Goal: Information Seeking & Learning: Learn about a topic

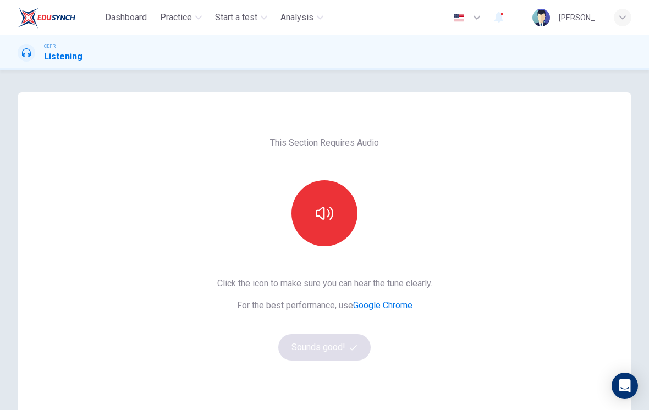
click at [317, 217] on icon "button" at bounding box center [325, 213] width 18 height 13
click at [332, 213] on icon "button" at bounding box center [325, 214] width 18 height 18
click at [327, 354] on button "Sounds good!" at bounding box center [324, 347] width 92 height 26
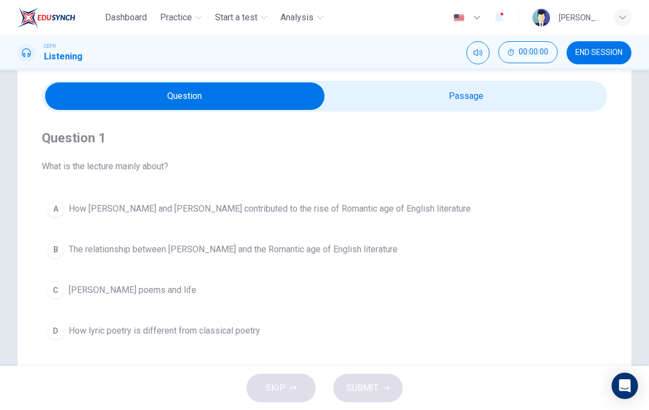
scroll to position [34, 0]
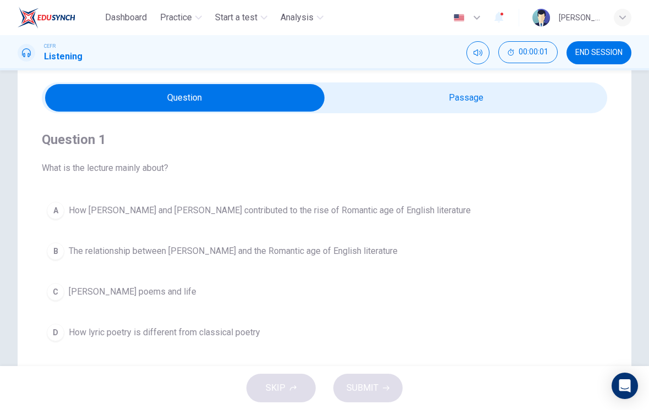
click at [473, 94] on input "checkbox" at bounding box center [185, 98] width 848 height 28
checkbox input "true"
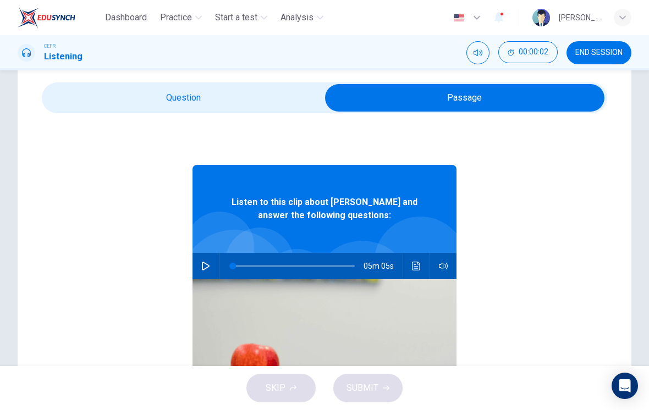
click at [209, 264] on icon "button" at bounding box center [205, 266] width 9 height 9
type input "5"
click at [264, 104] on input "checkbox" at bounding box center [465, 98] width 848 height 28
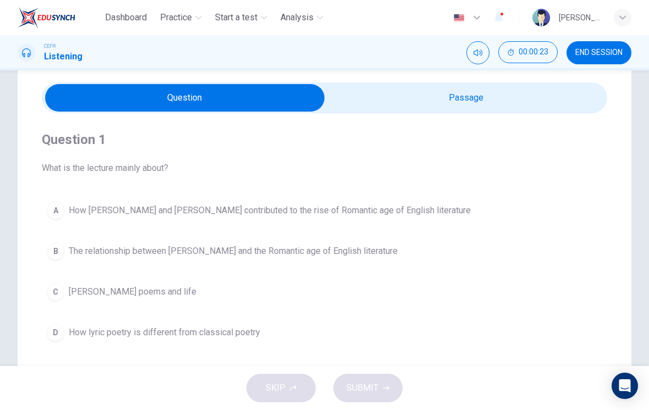
click at [445, 100] on input "checkbox" at bounding box center [185, 98] width 848 height 28
checkbox input "true"
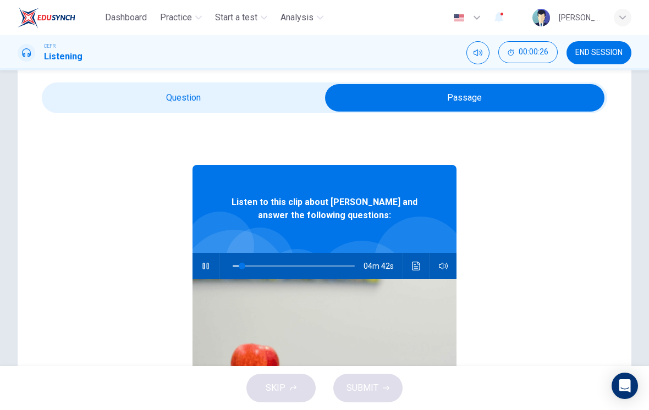
click at [212, 270] on button "button" at bounding box center [206, 266] width 18 height 26
type input "8"
click at [267, 106] on input "checkbox" at bounding box center [465, 98] width 848 height 28
checkbox input "false"
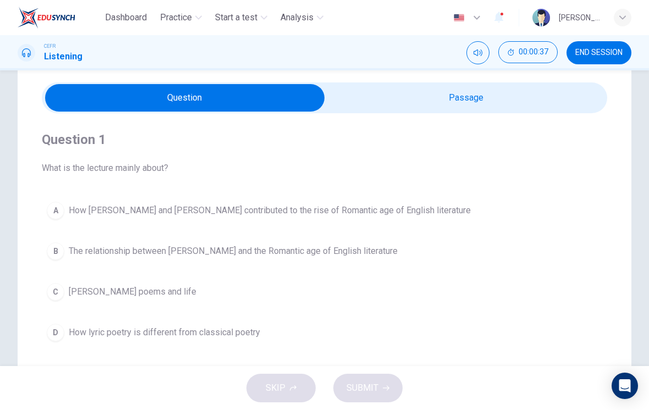
click at [597, 63] on button "END SESSION" at bounding box center [599, 52] width 65 height 23
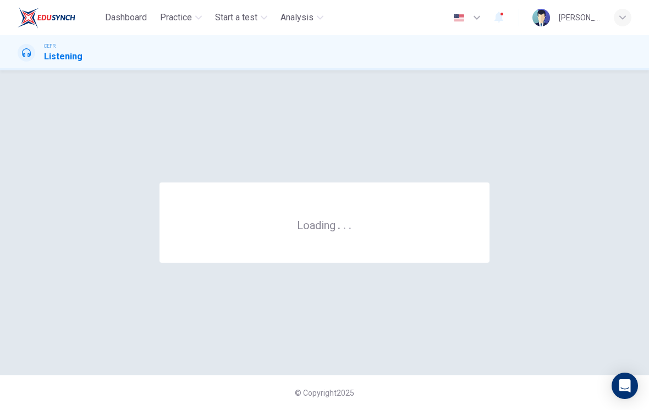
scroll to position [0, 0]
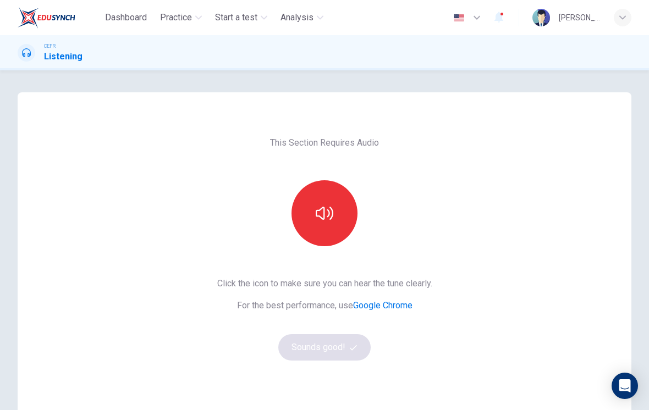
click at [327, 216] on icon "button" at bounding box center [325, 214] width 18 height 18
click at [338, 353] on button "Sounds good!" at bounding box center [324, 347] width 92 height 26
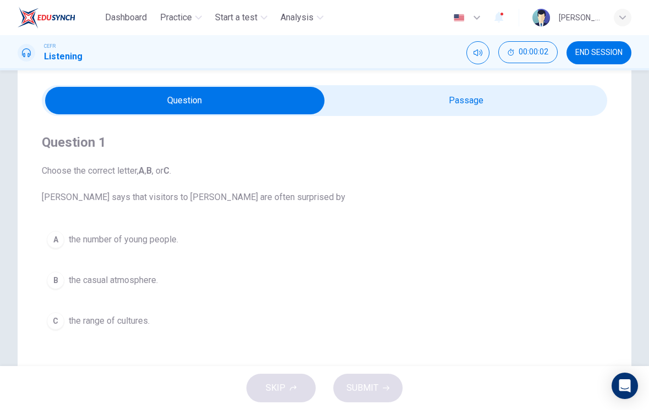
scroll to position [30, 0]
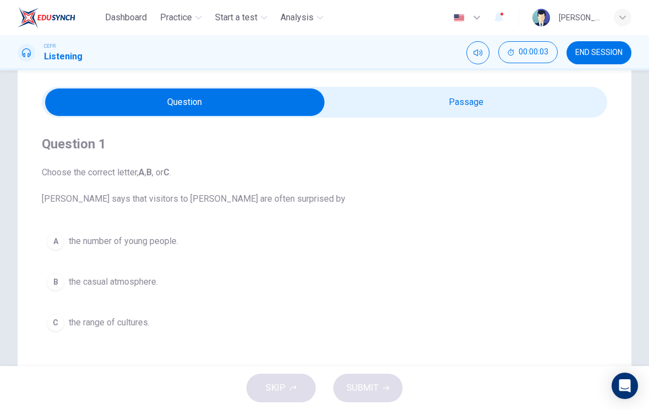
click at [443, 105] on input "checkbox" at bounding box center [185, 103] width 848 height 28
checkbox input "true"
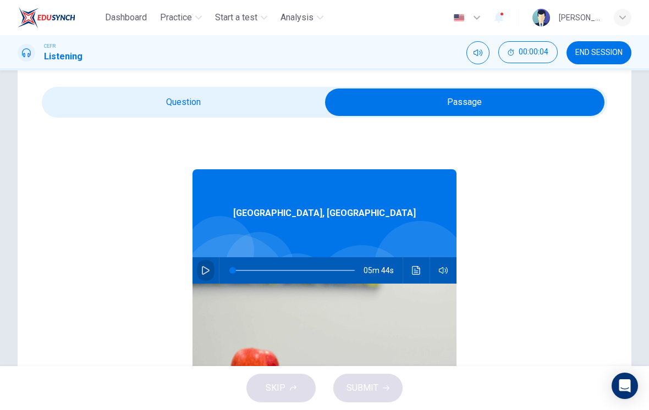
click at [211, 266] on button "button" at bounding box center [206, 270] width 18 height 26
type input "0"
click at [593, 53] on span "END SESSION" at bounding box center [598, 52] width 47 height 9
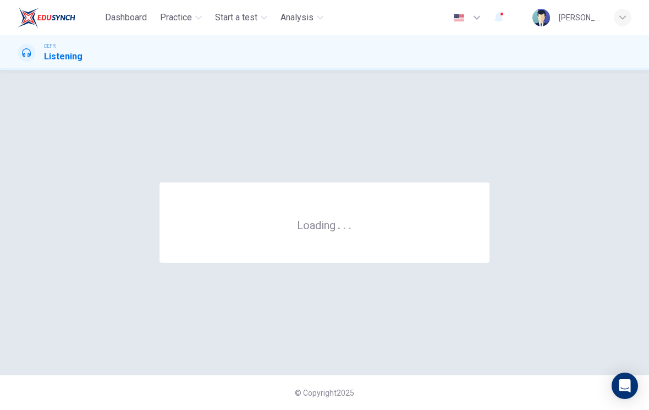
scroll to position [0, 0]
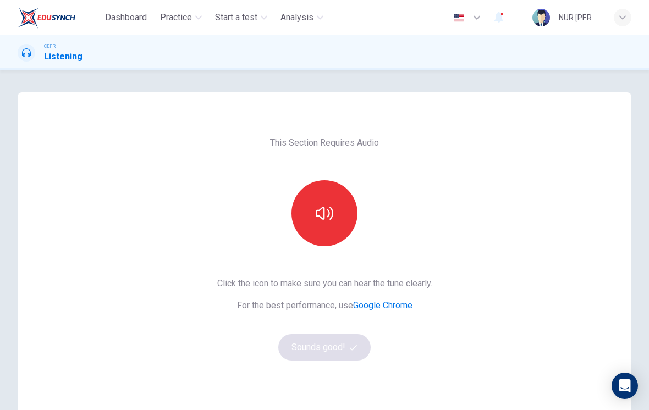
click at [336, 222] on button "button" at bounding box center [325, 213] width 66 height 66
click at [344, 350] on button "Sounds good!" at bounding box center [324, 347] width 92 height 26
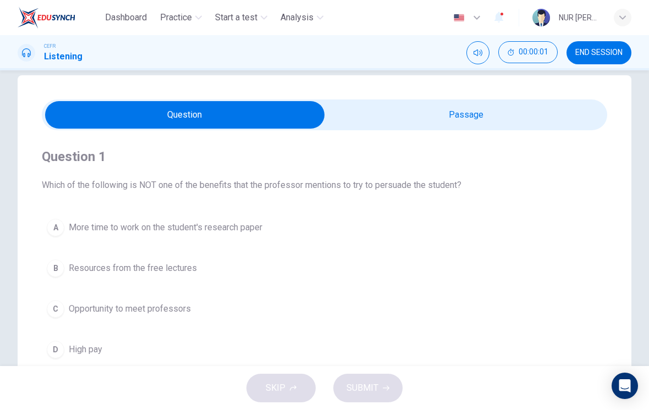
scroll to position [21, 0]
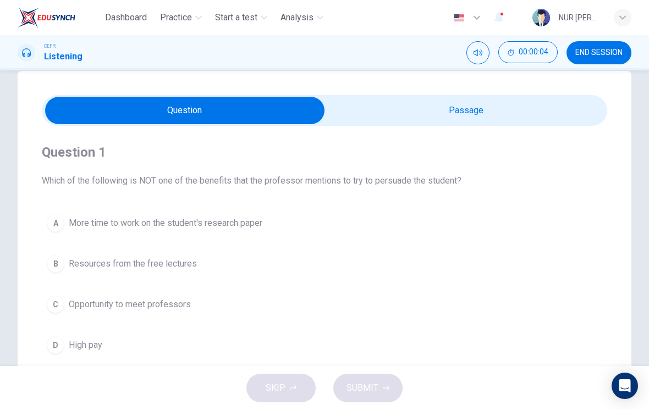
click at [601, 58] on button "END SESSION" at bounding box center [599, 52] width 65 height 23
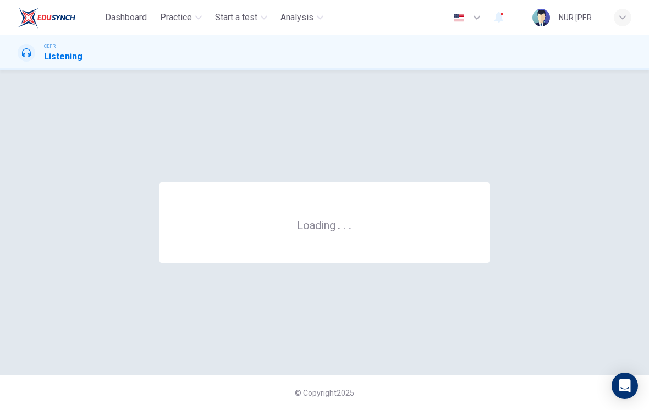
scroll to position [0, 0]
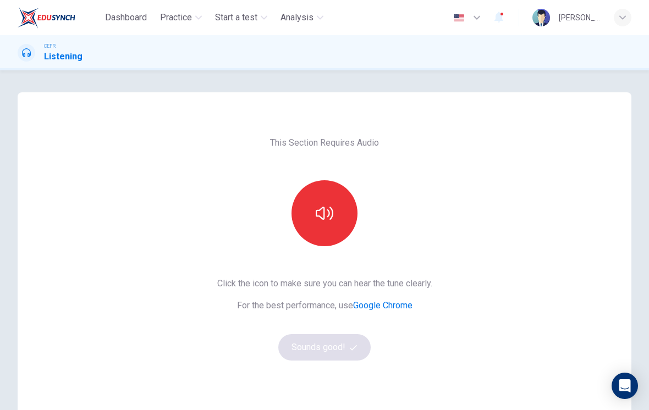
click at [325, 222] on icon "button" at bounding box center [325, 214] width 18 height 18
click at [345, 350] on button "Sounds good!" at bounding box center [324, 347] width 92 height 26
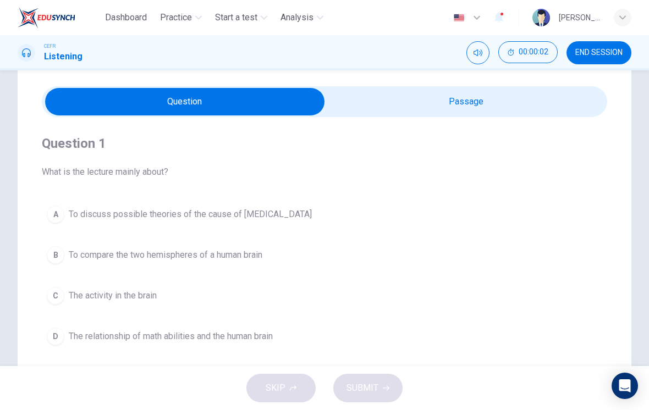
scroll to position [21, 0]
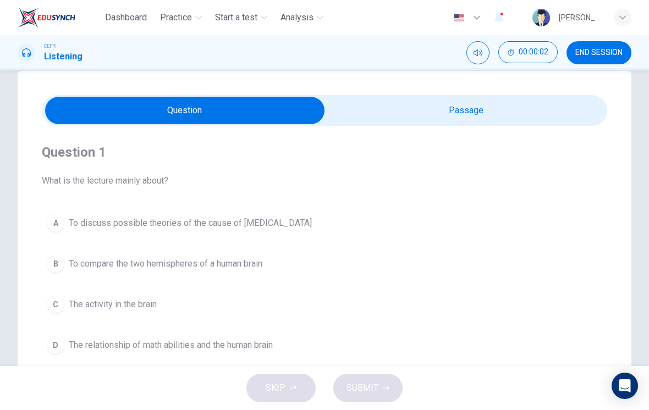
click at [458, 111] on input "checkbox" at bounding box center [185, 111] width 848 height 28
checkbox input "true"
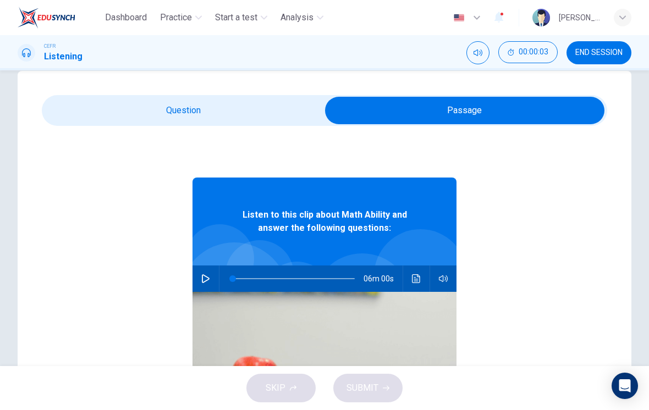
click at [206, 279] on icon "button" at bounding box center [205, 279] width 9 height 9
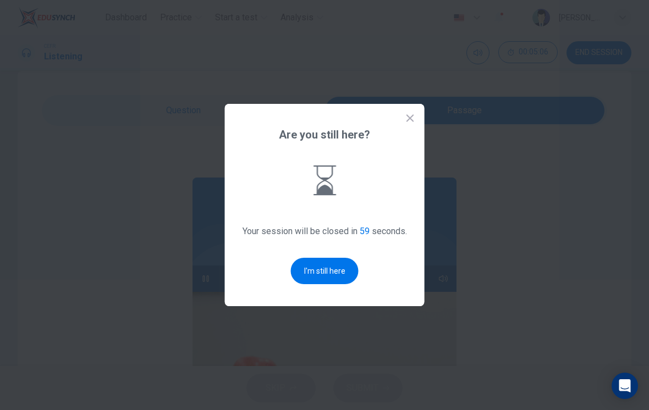
click at [332, 270] on button "I'm still here" at bounding box center [325, 271] width 68 height 26
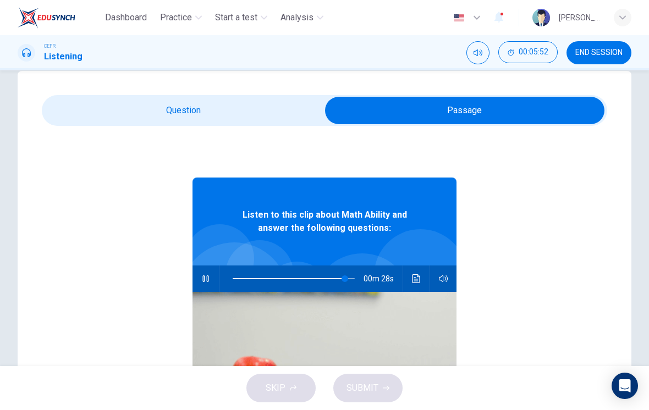
click at [346, 279] on span at bounding box center [345, 279] width 7 height 7
type input "99"
click at [279, 93] on div "Question 1 What is the lecture mainly about? A To discuss possible theories of …" at bounding box center [325, 292] width 614 height 442
click at [286, 119] on input "checkbox" at bounding box center [465, 111] width 848 height 28
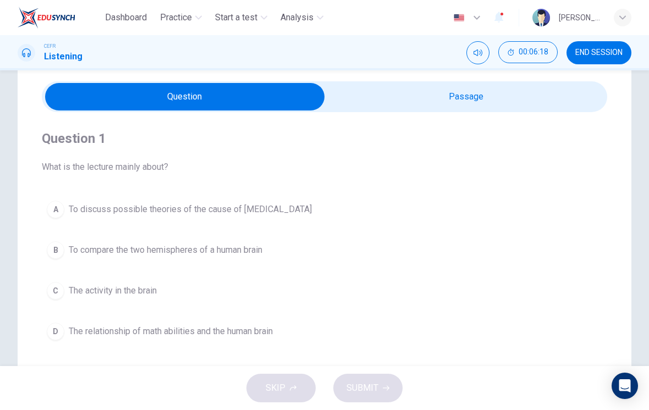
scroll to position [40, 0]
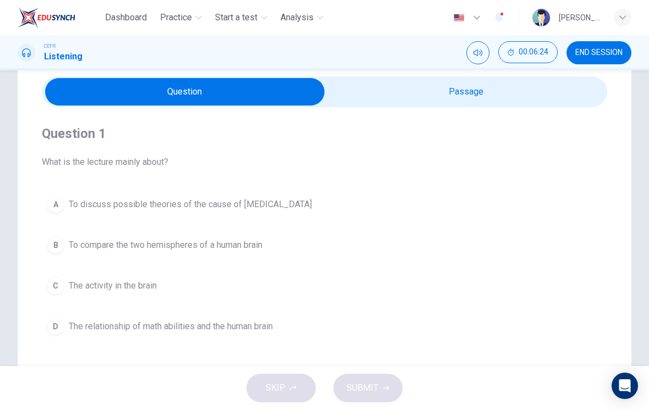
click at [445, 98] on input "checkbox" at bounding box center [185, 92] width 848 height 28
checkbox input "true"
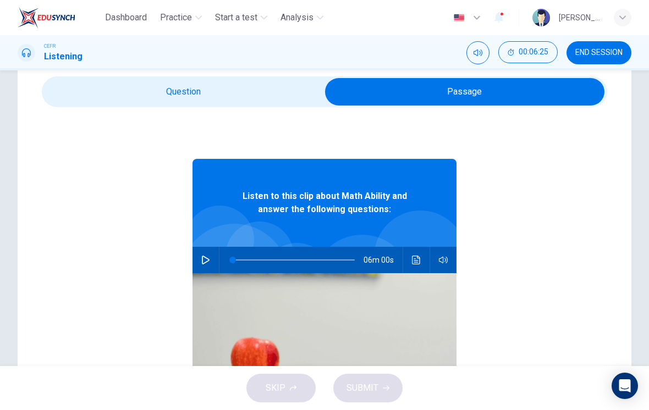
click at [205, 260] on icon "button" at bounding box center [205, 260] width 9 height 9
click at [238, 264] on span at bounding box center [241, 260] width 7 height 7
click at [414, 263] on icon "Click to see the audio transcription" at bounding box center [416, 260] width 9 height 9
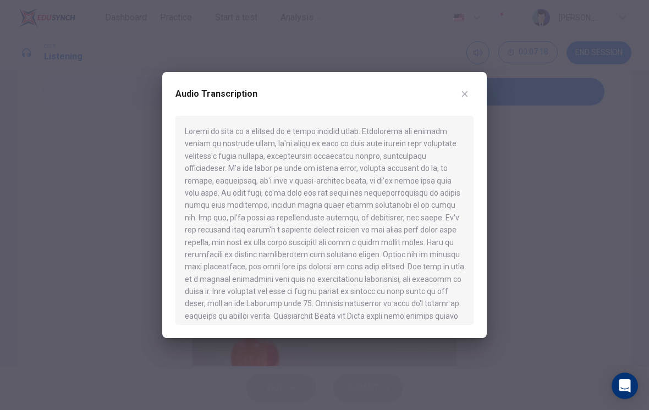
click at [472, 84] on div "Audio Transcription" at bounding box center [324, 205] width 325 height 266
click at [464, 97] on icon "button" at bounding box center [464, 94] width 9 height 9
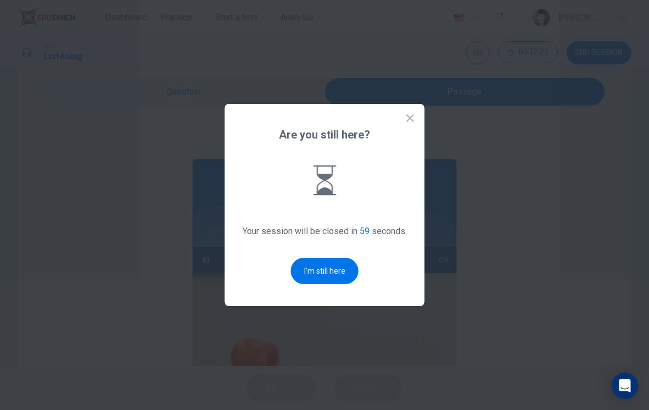
click at [326, 272] on button "I'm still here" at bounding box center [325, 271] width 68 height 26
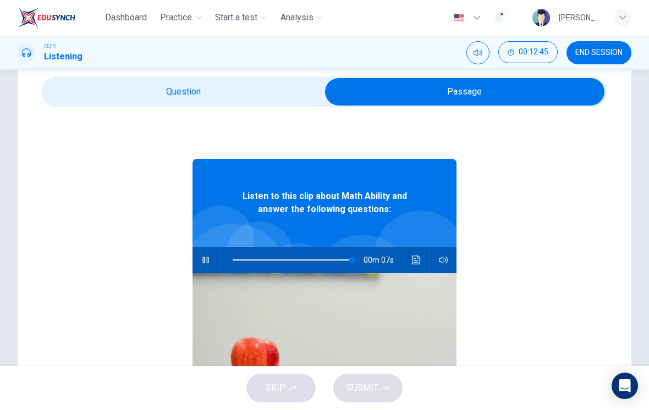
type input "98"
click at [274, 89] on input "checkbox" at bounding box center [465, 92] width 848 height 28
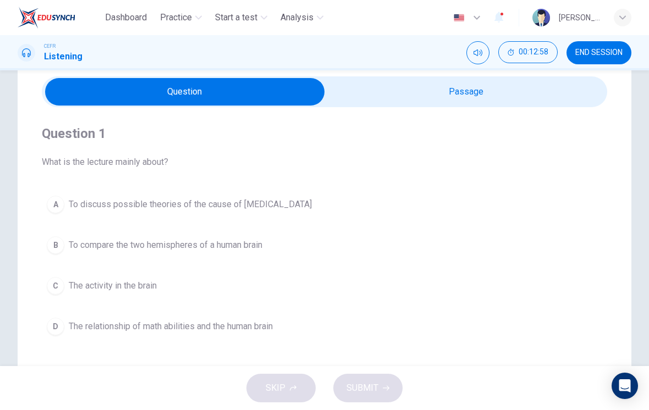
click at [231, 327] on span "The relationship of math abilities and the human brain" at bounding box center [171, 326] width 204 height 13
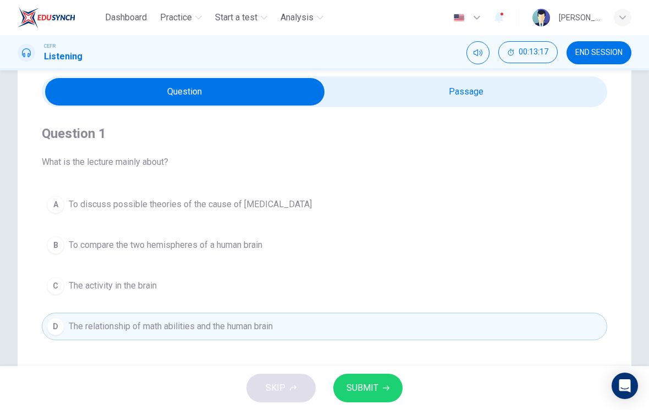
click at [383, 385] on button "SUBMIT" at bounding box center [367, 388] width 69 height 29
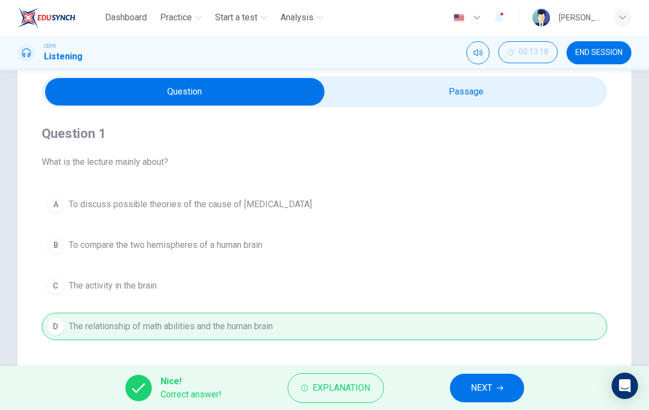
click at [377, 393] on button "Explanation" at bounding box center [336, 389] width 96 height 30
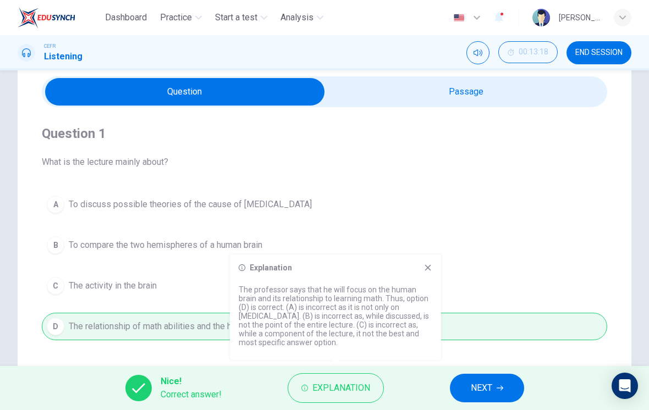
click at [430, 271] on icon at bounding box center [428, 268] width 9 height 9
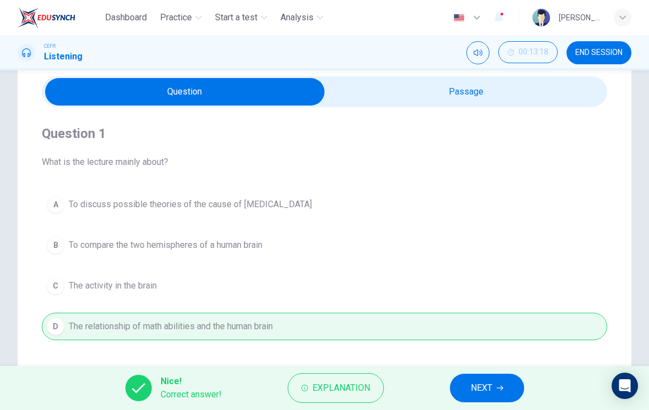
click at [485, 386] on span "NEXT" at bounding box center [481, 388] width 21 height 15
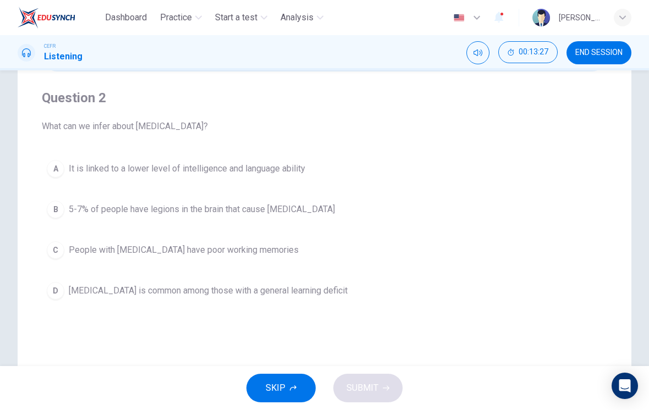
scroll to position [80, 0]
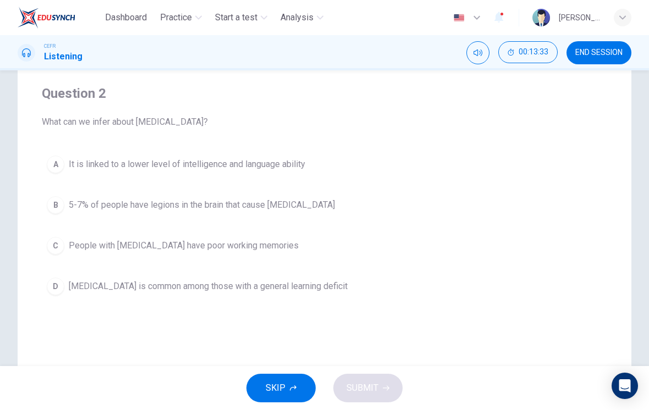
click at [265, 244] on span "People with [MEDICAL_DATA] have poor working memories" at bounding box center [184, 245] width 230 height 13
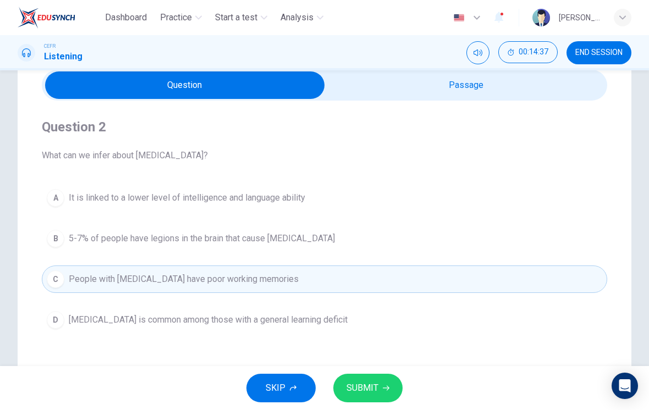
scroll to position [45, 0]
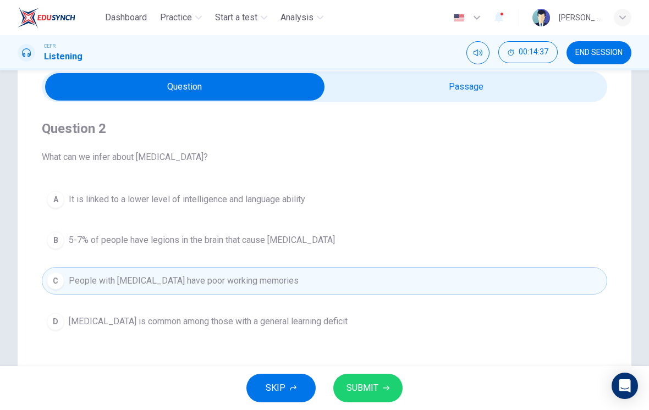
click at [492, 91] on input "checkbox" at bounding box center [185, 87] width 848 height 28
checkbox input "true"
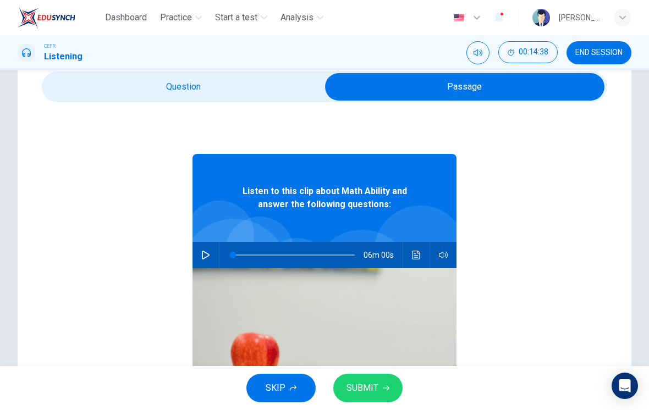
type input "22"
click at [236, 254] on span at bounding box center [232, 255] width 7 height 7
click at [208, 254] on icon "button" at bounding box center [206, 255] width 8 height 9
click at [270, 88] on input "checkbox" at bounding box center [465, 87] width 848 height 28
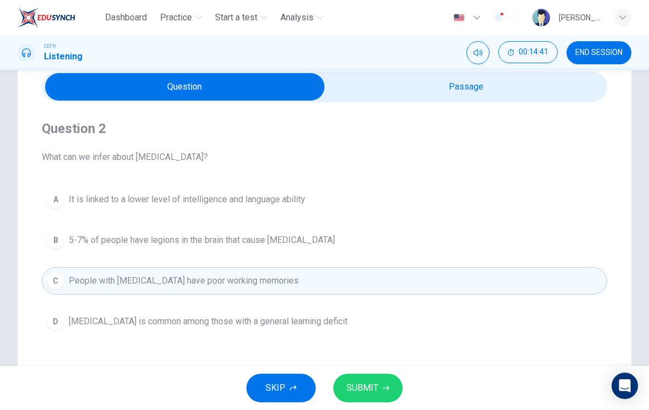
click at [415, 99] on input "checkbox" at bounding box center [185, 87] width 848 height 28
checkbox input "true"
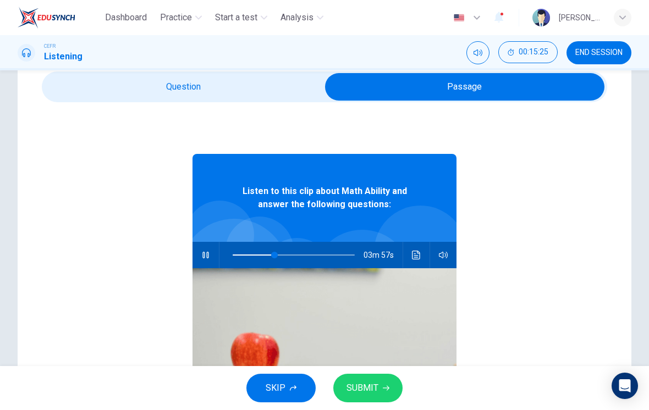
click at [201, 259] on button "button" at bounding box center [206, 255] width 18 height 26
type input "34"
click at [237, 96] on input "checkbox" at bounding box center [465, 87] width 848 height 28
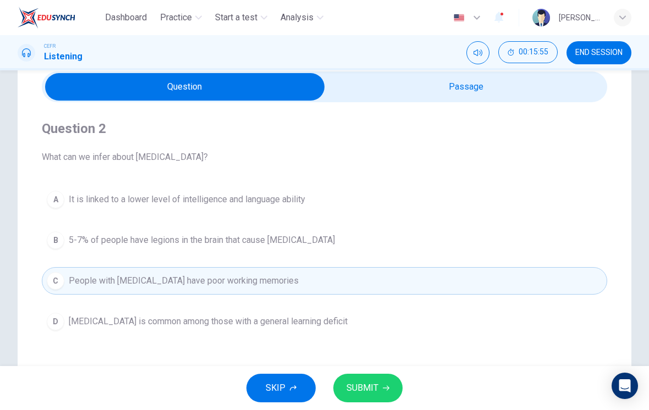
click at [401, 387] on button "SUBMIT" at bounding box center [367, 388] width 69 height 29
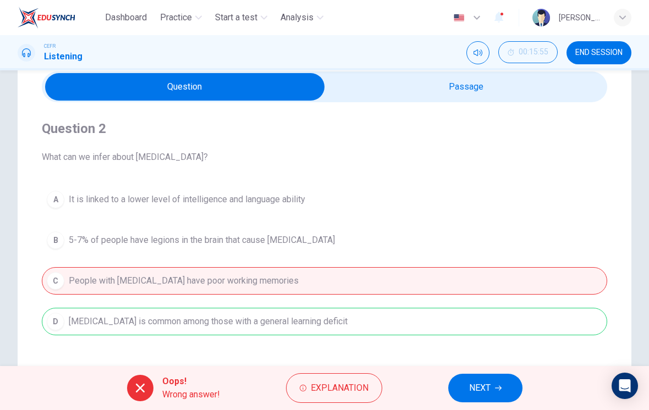
click at [348, 387] on span "Explanation" at bounding box center [340, 388] width 58 height 15
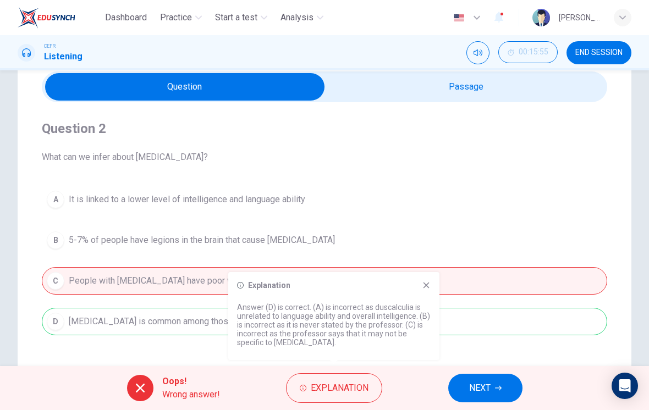
click at [489, 100] on input "checkbox" at bounding box center [185, 87] width 848 height 28
checkbox input "true"
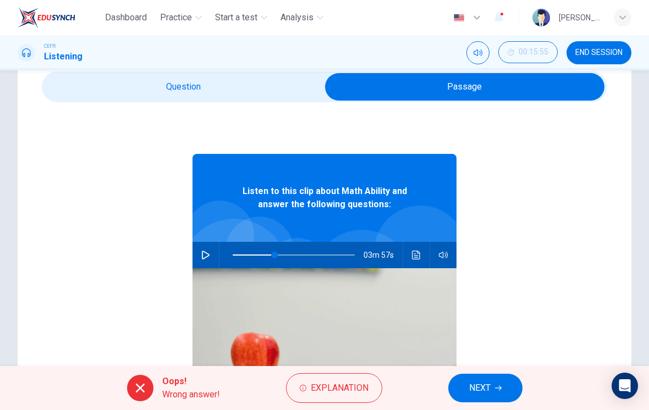
click at [410, 252] on button "Click to see the audio transcription" at bounding box center [417, 255] width 18 height 26
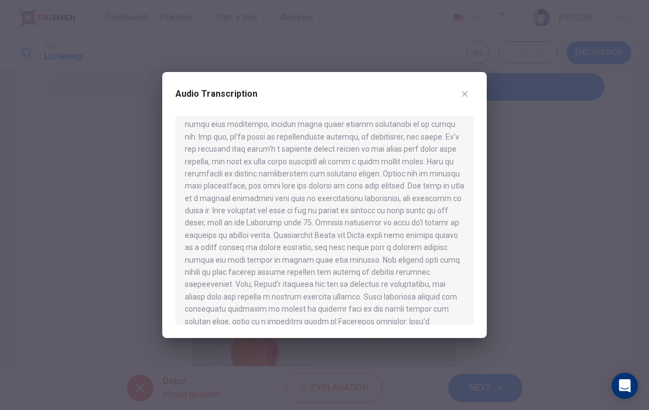
scroll to position [87, 0]
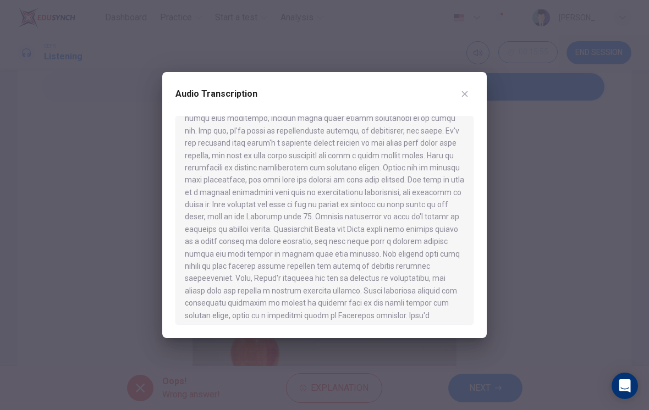
click at [476, 92] on div "Audio Transcription" at bounding box center [324, 205] width 325 height 266
click at [477, 92] on div "Audio Transcription" at bounding box center [324, 205] width 325 height 266
click at [470, 96] on button "button" at bounding box center [465, 94] width 18 height 18
type input "34"
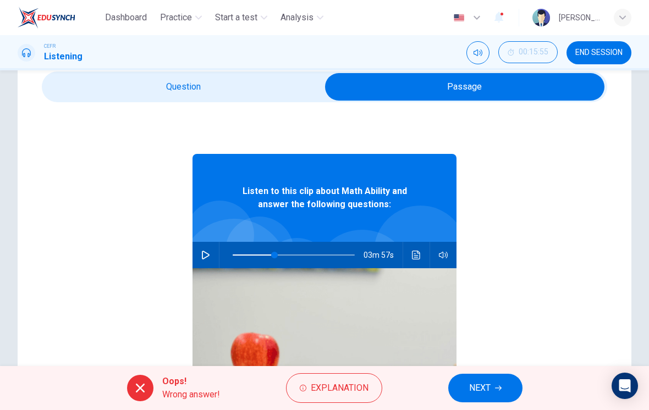
click at [449, 94] on input "checkbox" at bounding box center [465, 87] width 848 height 28
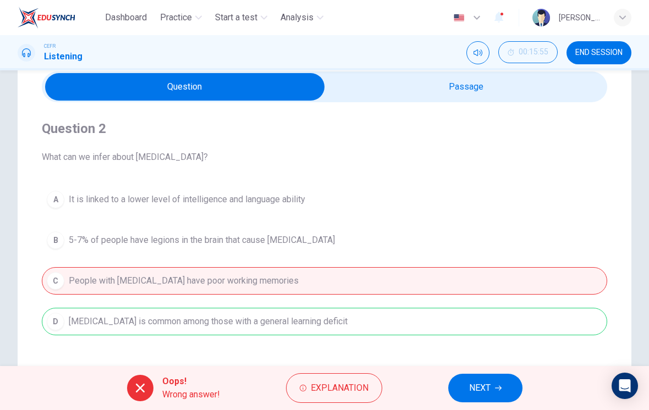
click at [504, 97] on input "checkbox" at bounding box center [185, 87] width 848 height 28
checkbox input "true"
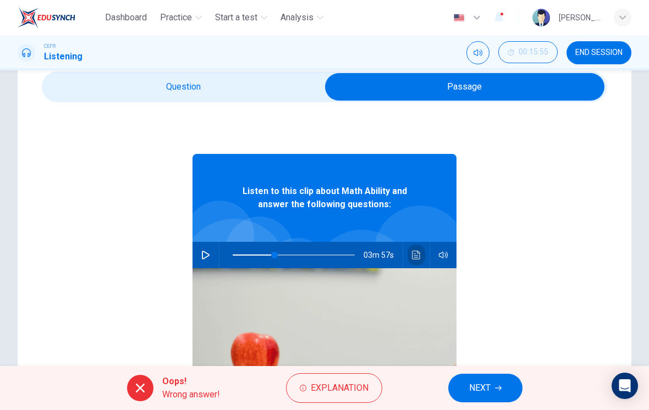
click at [415, 249] on button "Click to see the audio transcription" at bounding box center [417, 255] width 18 height 26
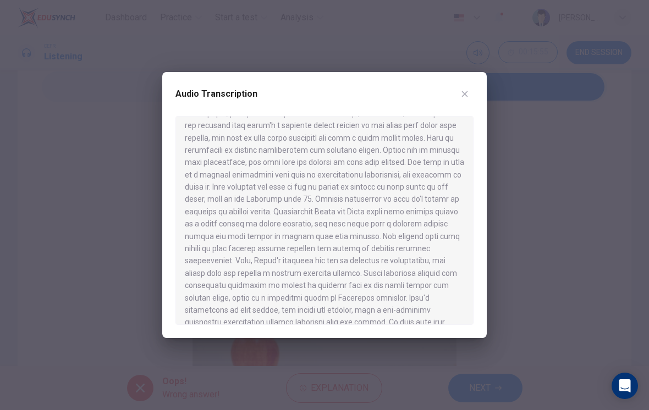
scroll to position [106, 0]
click at [471, 97] on button "button" at bounding box center [465, 94] width 18 height 18
type input "34"
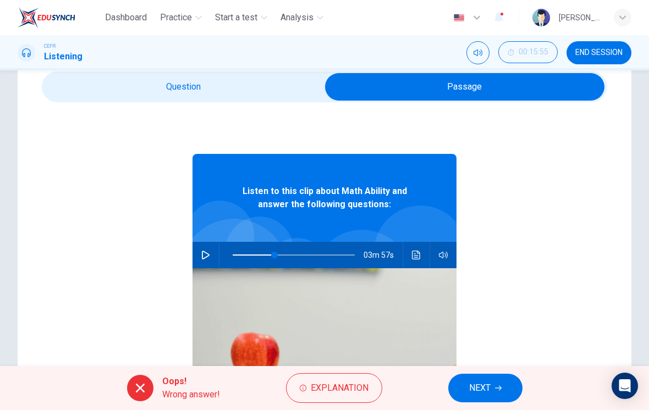
click at [346, 375] on button "Explanation" at bounding box center [334, 389] width 96 height 30
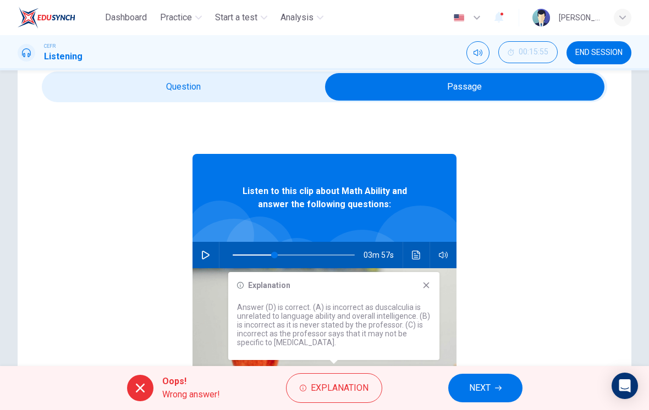
click at [280, 89] on input "checkbox" at bounding box center [465, 87] width 848 height 28
checkbox input "false"
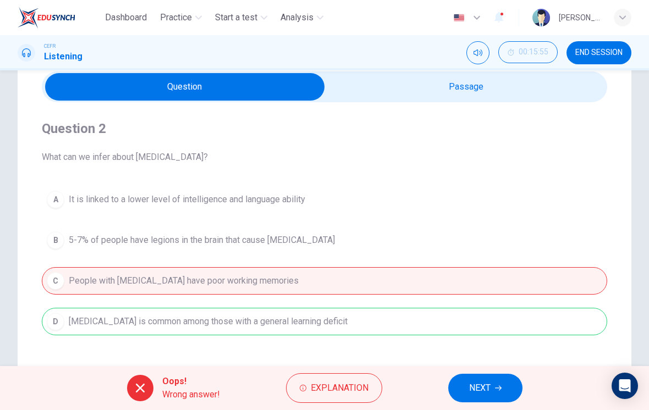
click at [499, 383] on button "NEXT" at bounding box center [485, 388] width 74 height 29
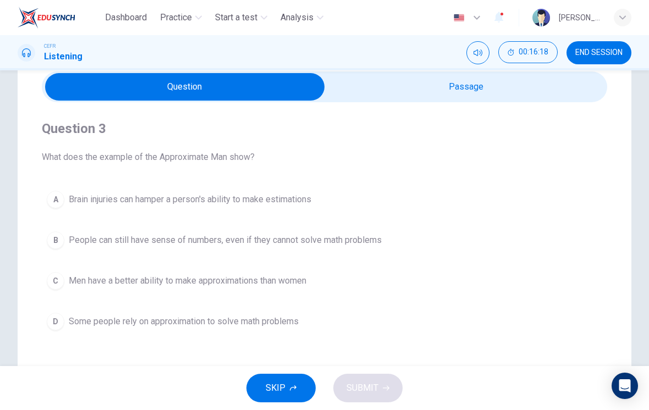
click at [322, 188] on button "A Brain injuries can hamper a person's ability to make estimations" at bounding box center [325, 200] width 566 height 28
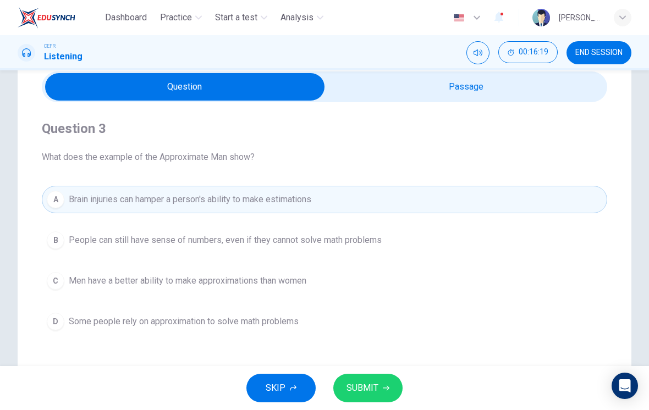
click at [379, 385] on button "SUBMIT" at bounding box center [367, 388] width 69 height 29
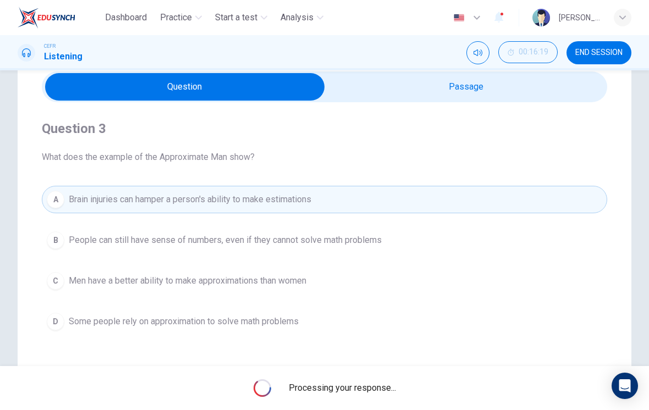
type input "34"
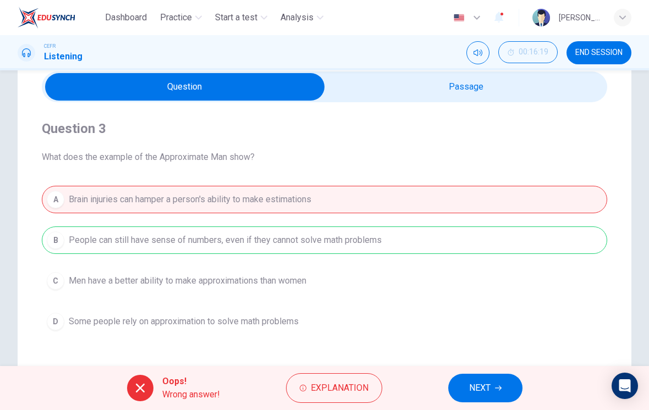
click at [555, 100] on input "checkbox" at bounding box center [185, 87] width 848 height 28
checkbox input "true"
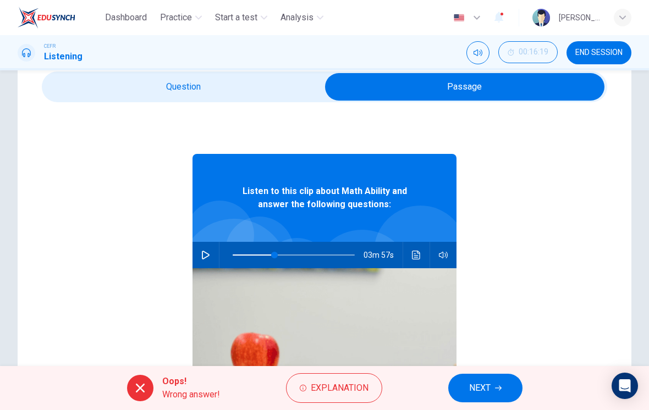
click at [412, 257] on icon "Click to see the audio transcription" at bounding box center [416, 255] width 8 height 9
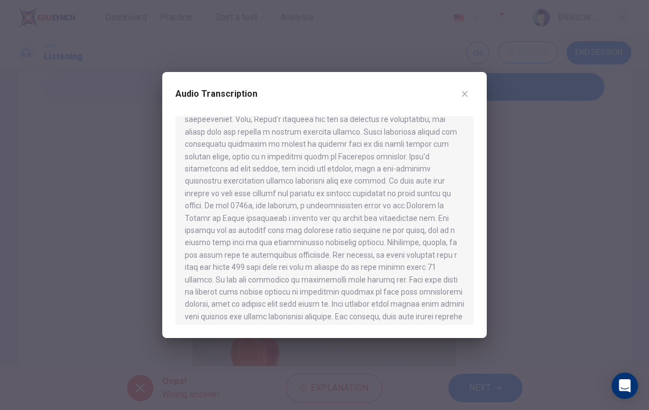
scroll to position [248, 0]
click at [460, 96] on button "button" at bounding box center [465, 94] width 18 height 18
type input "34"
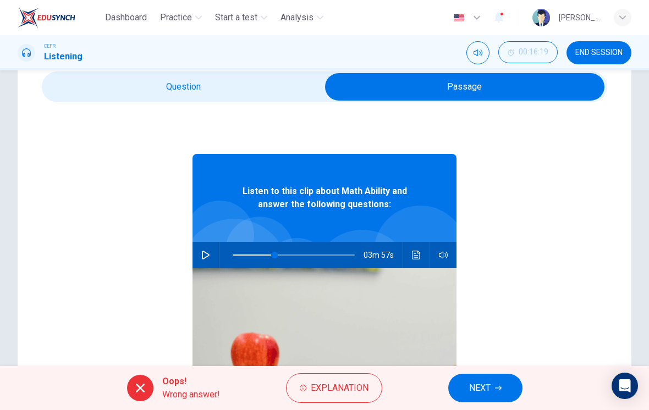
checkbox input "false"
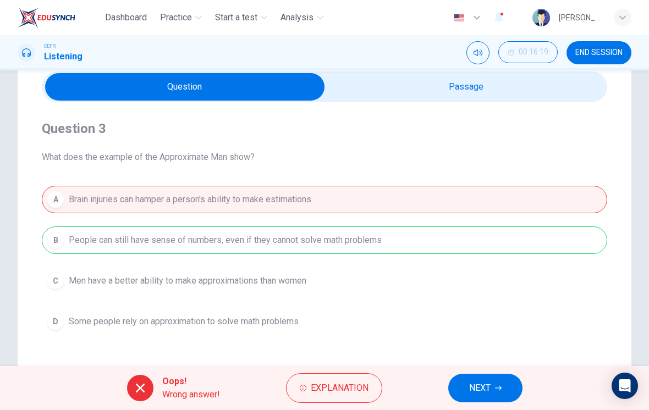
click at [495, 388] on button "NEXT" at bounding box center [485, 388] width 74 height 29
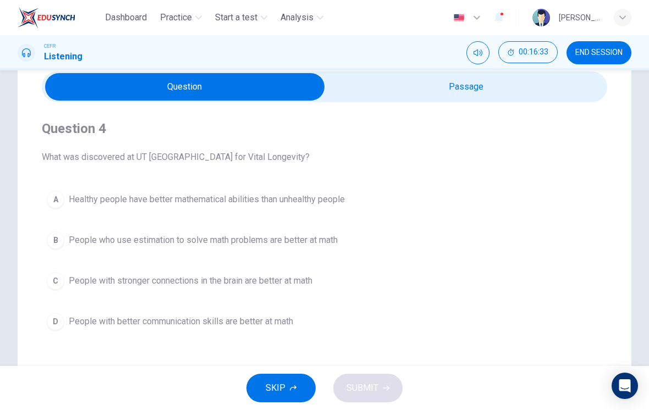
click at [294, 282] on span "People with stronger connections in the brain are better at math" at bounding box center [191, 281] width 244 height 13
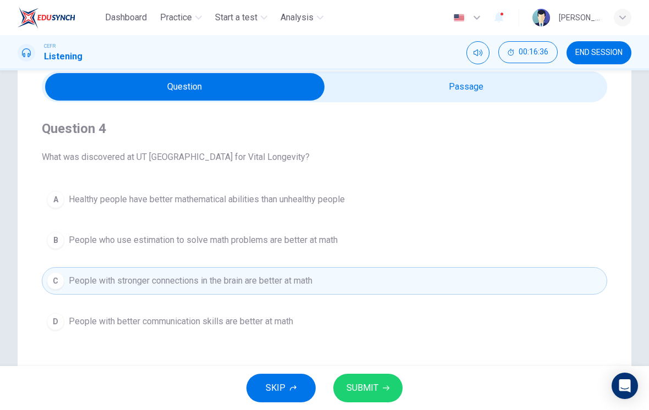
click at [376, 394] on span "SUBMIT" at bounding box center [363, 388] width 32 height 15
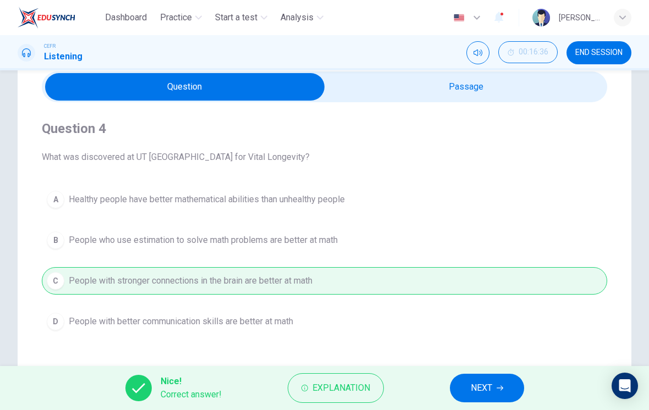
click at [492, 392] on span "NEXT" at bounding box center [481, 388] width 21 height 15
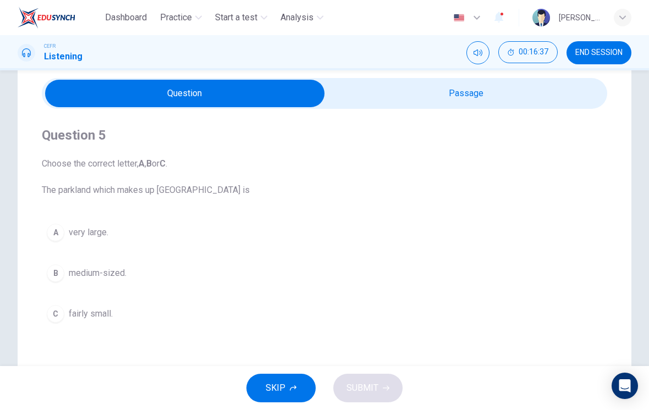
scroll to position [40, 0]
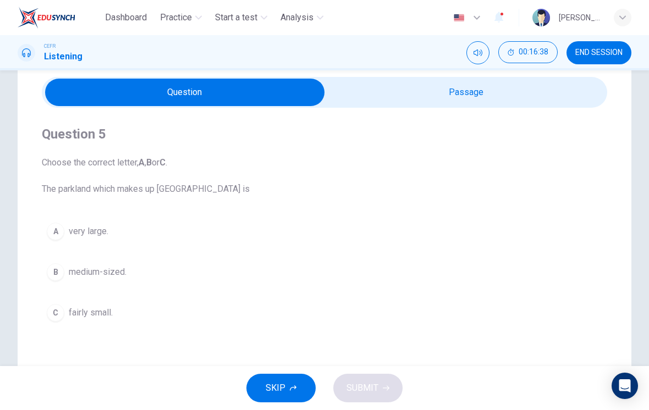
click at [607, 52] on span "END SESSION" at bounding box center [598, 52] width 47 height 9
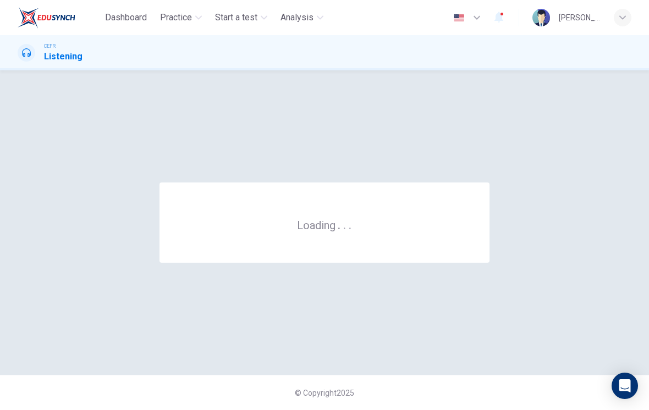
scroll to position [0, 0]
